Goal: Information Seeking & Learning: Learn about a topic

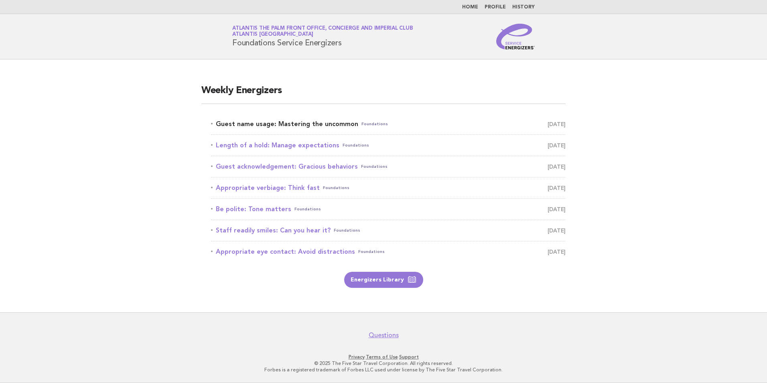
click at [270, 125] on link "Guest name usage: Mastering the uncommon Foundations [DATE]" at bounding box center [388, 123] width 355 height 11
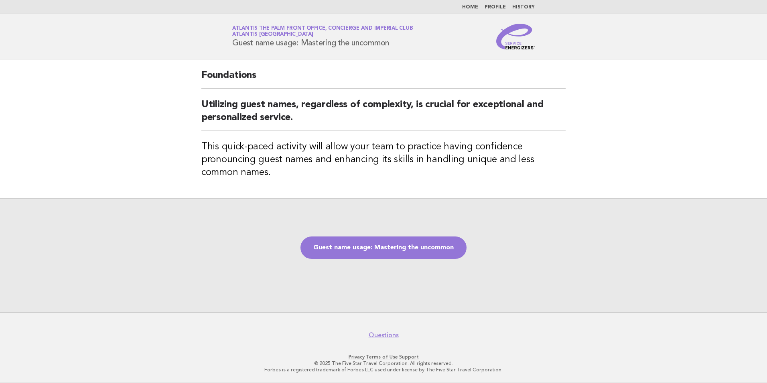
drag, startPoint x: 398, startPoint y: 45, endPoint x: 234, endPoint y: 49, distance: 164.1
click at [234, 49] on div "Service Energizers Atlantis The Palm Front Office, Concierge and Imperial Club …" at bounding box center [383, 37] width 325 height 26
copy h1 "Guest name usage: Mastering the uncommon"
click at [260, 115] on h2 "Utilizing guest names, regardless of complexity, is crucial for exceptional and…" at bounding box center [383, 114] width 364 height 32
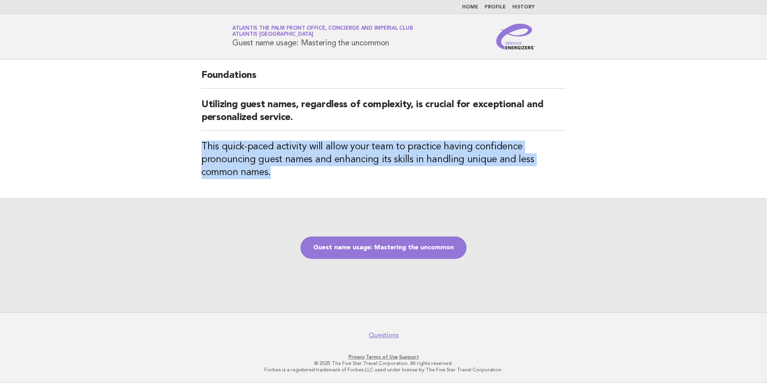
drag, startPoint x: 199, startPoint y: 144, endPoint x: 234, endPoint y: 174, distance: 46.7
click at [234, 174] on div "Foundations Utilizing guest names, regardless of complexity, is crucial for exc…" at bounding box center [383, 128] width 383 height 139
copy h3 "This quick-paced activity will allow your team to practice having confidence pr…"
click at [258, 189] on div "Foundations Utilizing guest names, regardless of complexity, is crucial for exc…" at bounding box center [383, 128] width 383 height 139
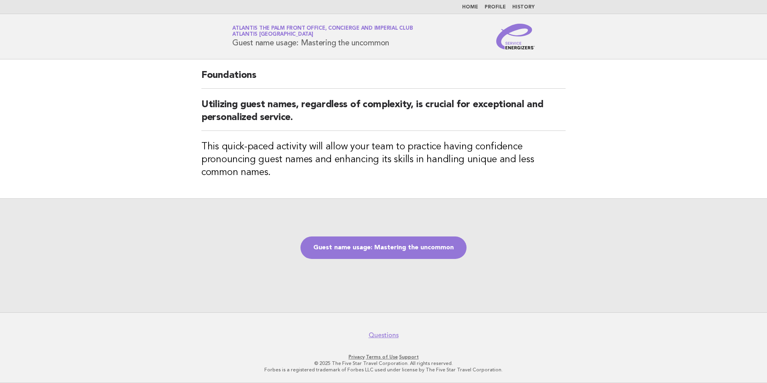
click at [267, 186] on div "Foundations Utilizing guest names, regardless of complexity, is crucial for exc…" at bounding box center [383, 128] width 383 height 139
click at [292, 121] on h2 "Utilizing guest names, regardless of complexity, is crucial for exceptional and…" at bounding box center [383, 114] width 364 height 32
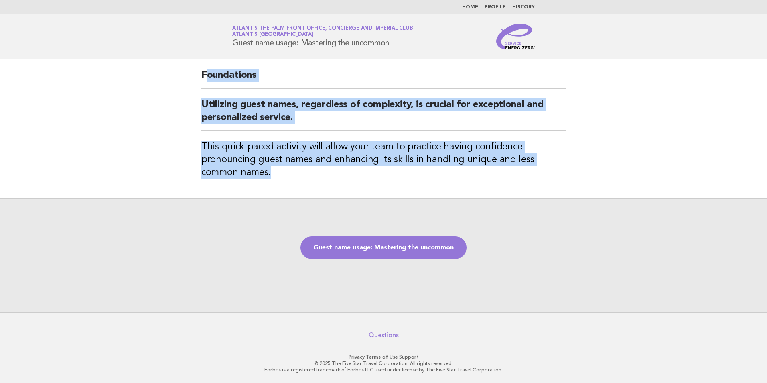
drag, startPoint x: 206, startPoint y: 72, endPoint x: 243, endPoint y: 167, distance: 102.0
click at [243, 167] on div "Foundations Utilizing guest names, regardless of complexity, is crucial for exc…" at bounding box center [383, 128] width 383 height 139
copy div "oundations Utilizing guest names, regardless of complexity, is crucial for exce…"
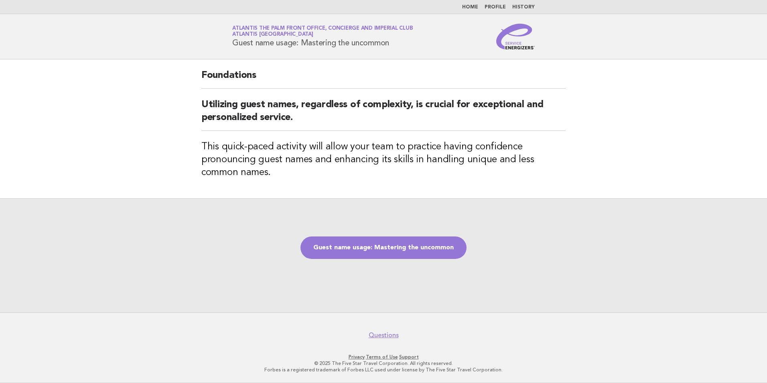
click at [469, 223] on div "Guest name usage: Mastering the uncommon" at bounding box center [383, 255] width 767 height 114
click at [414, 242] on link "Guest name usage: Mastering the uncommon" at bounding box center [383, 247] width 166 height 22
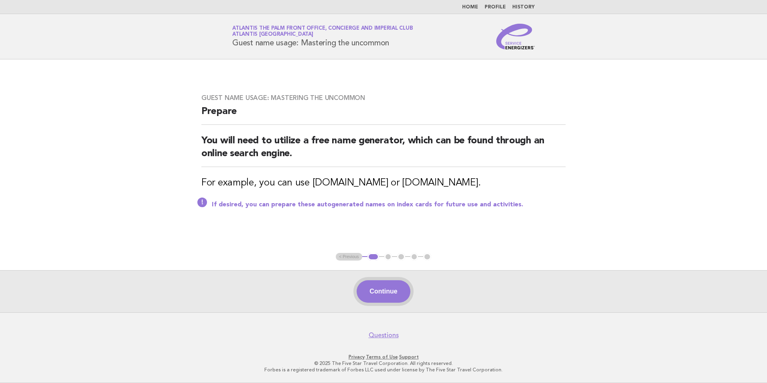
click at [391, 300] on button "Continue" at bounding box center [383, 291] width 53 height 22
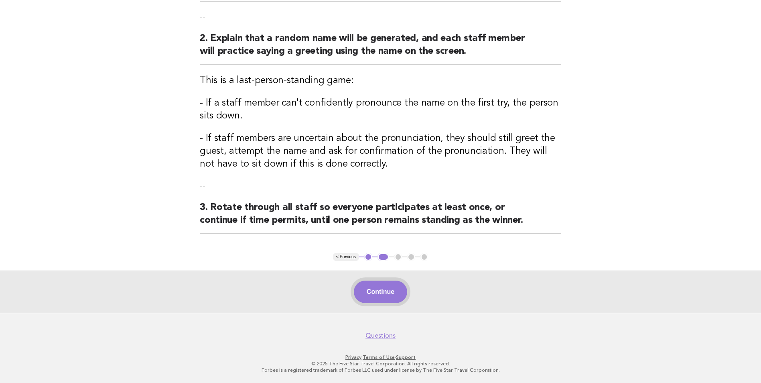
click at [381, 293] on button "Continue" at bounding box center [380, 291] width 53 height 22
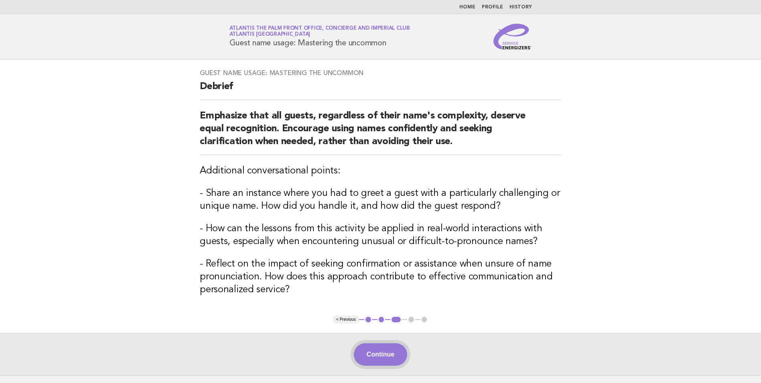
click at [407, 354] on button "Continue" at bounding box center [380, 354] width 53 height 22
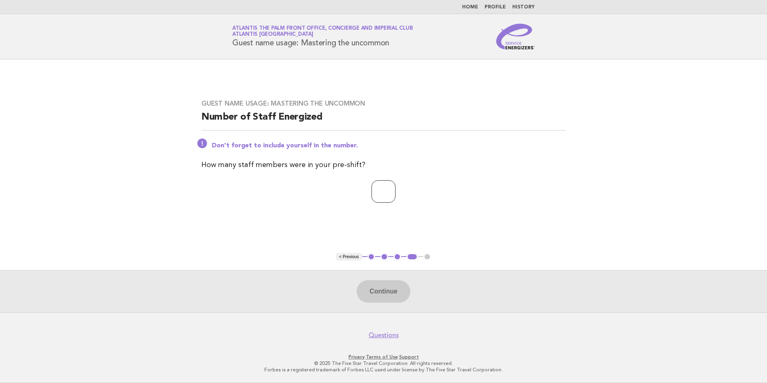
click at [373, 192] on input "number" at bounding box center [383, 191] width 24 height 22
type input "**"
click at [398, 295] on button "Continue" at bounding box center [383, 291] width 53 height 22
